Goal: Information Seeking & Learning: Learn about a topic

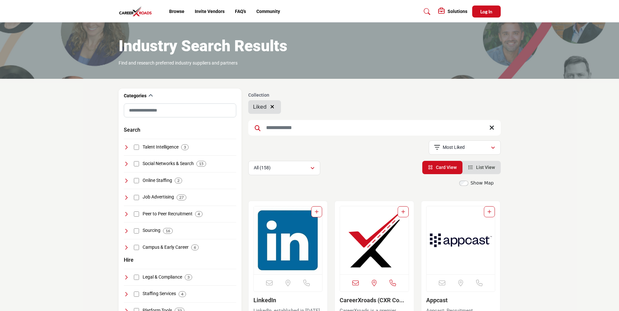
click at [263, 123] on input "Search Keyword" at bounding box center [374, 128] width 252 height 16
type input "****"
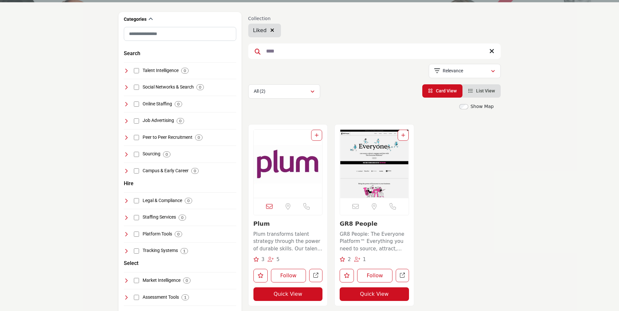
scroll to position [78, 0]
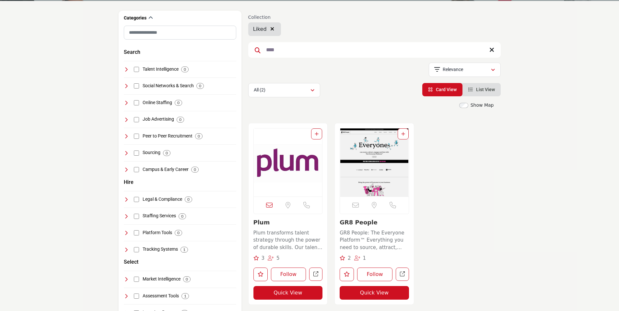
click at [280, 237] on p "Plum transforms talent strategy through the power of durable skills. Our talent…" at bounding box center [287, 240] width 69 height 22
click at [290, 161] on img "Open Listing in new tab" at bounding box center [288, 162] width 69 height 68
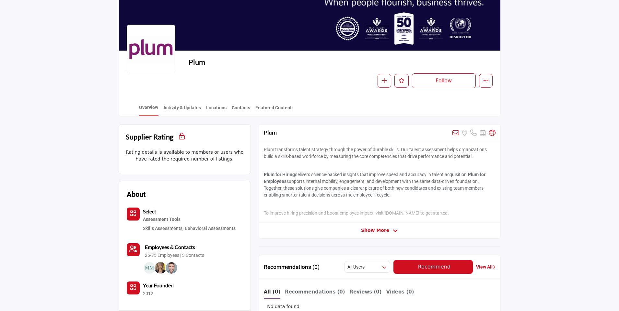
scroll to position [39, 0]
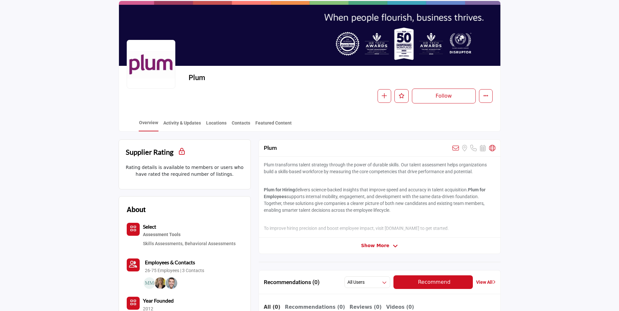
click at [373, 247] on span "Show More" at bounding box center [375, 245] width 28 height 7
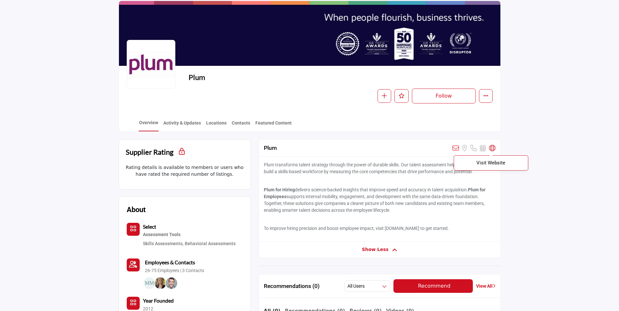
click at [491, 146] on icon at bounding box center [492, 148] width 6 height 6
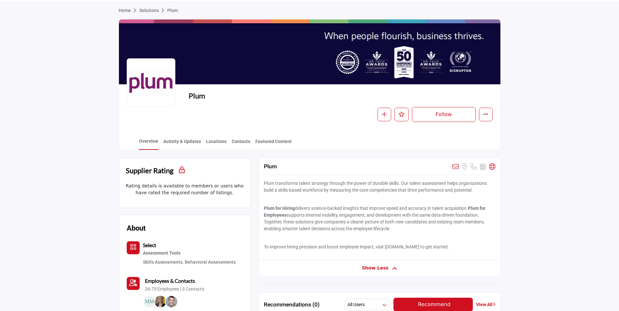
scroll to position [0, 0]
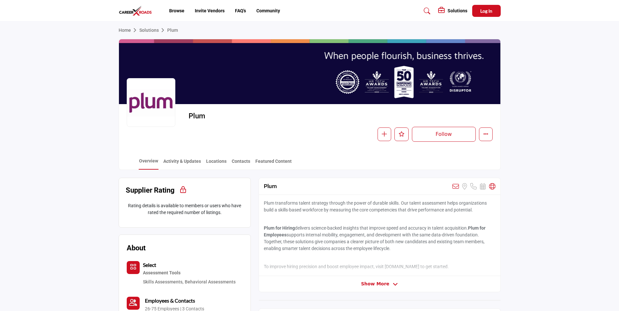
scroll to position [78, 0]
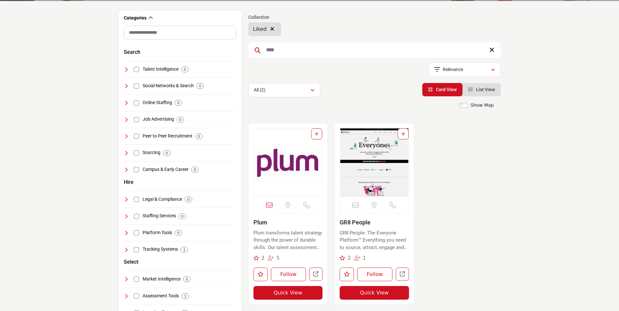
scroll to position [78, 0]
click at [381, 171] on img "Open Listing in new tab" at bounding box center [374, 162] width 69 height 68
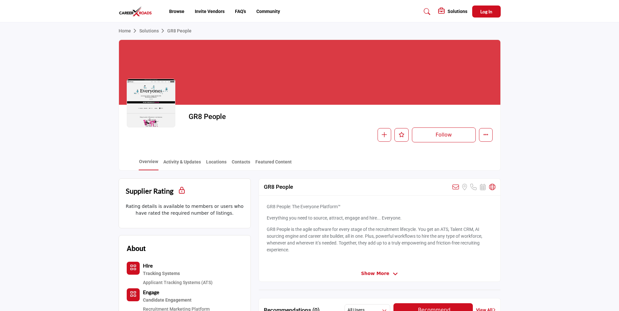
click at [385, 273] on span "Show More" at bounding box center [375, 273] width 28 height 7
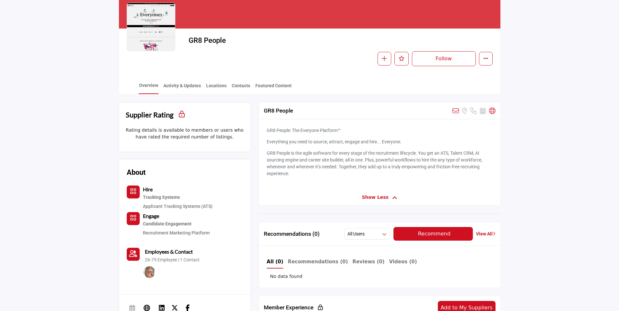
scroll to position [78, 0]
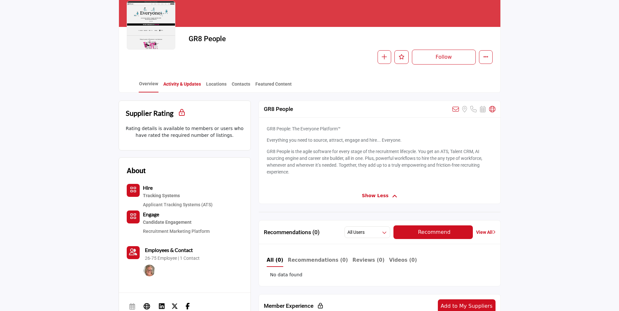
click at [188, 83] on link "Activity & Updates" at bounding box center [182, 86] width 38 height 11
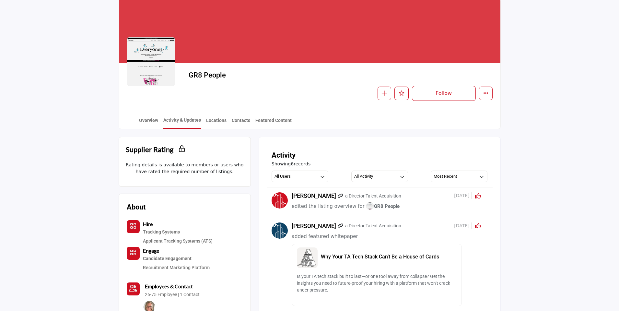
scroll to position [39, 0]
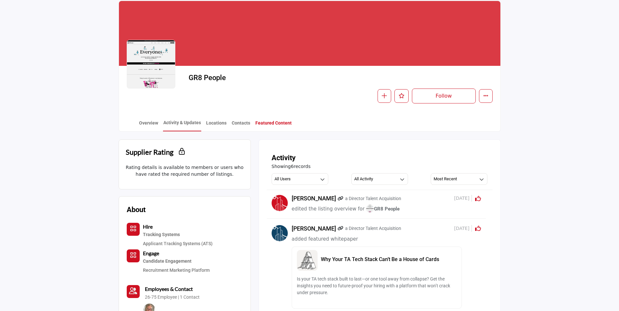
click at [265, 120] on link "Featured Content" at bounding box center [273, 125] width 37 height 11
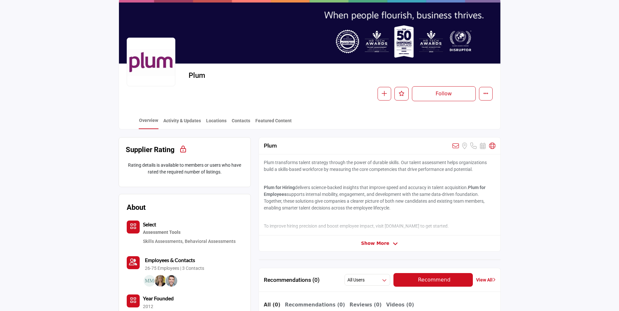
scroll to position [78, 0]
